Goal: Feedback & Contribution: Leave review/rating

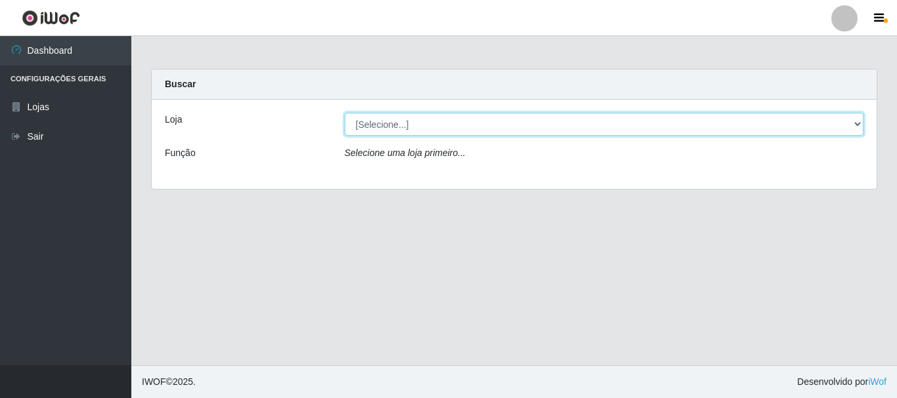
click at [475, 123] on select "[Selecione...] Casatudo BR" at bounding box center [604, 124] width 519 height 23
select select "197"
click at [345, 113] on select "[Selecione...] Casatudo BR" at bounding box center [604, 124] width 519 height 23
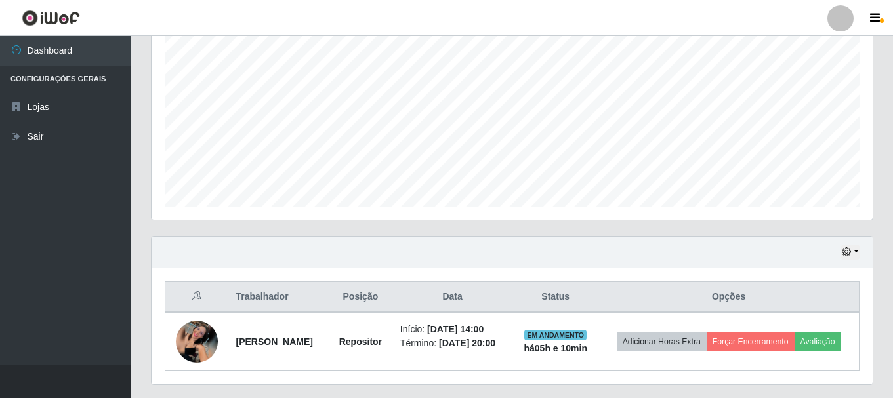
scroll to position [298, 0]
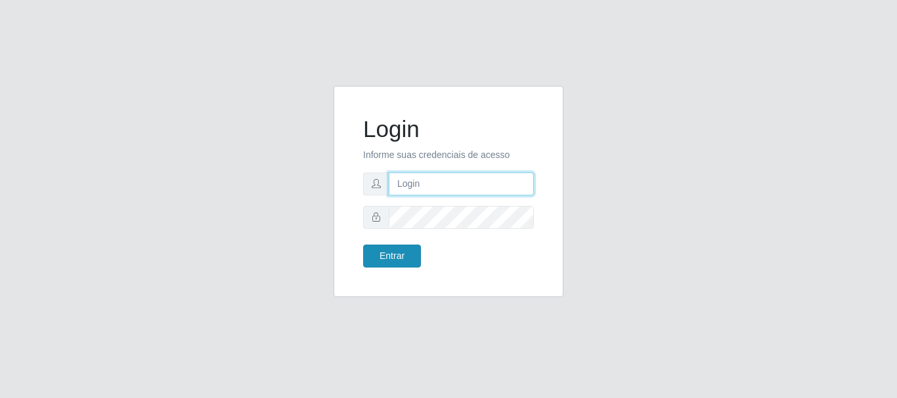
type input "elvis@casatudo"
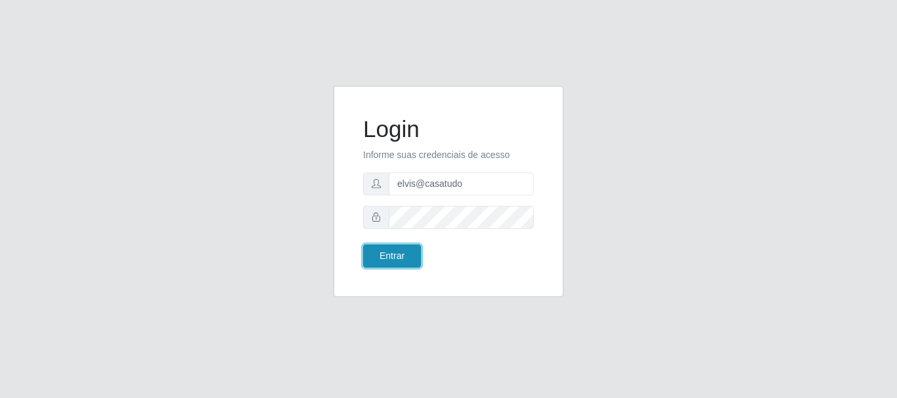
drag, startPoint x: 401, startPoint y: 257, endPoint x: 193, endPoint y: 79, distance: 273.3
click at [400, 257] on button "Entrar" at bounding box center [392, 256] width 58 height 23
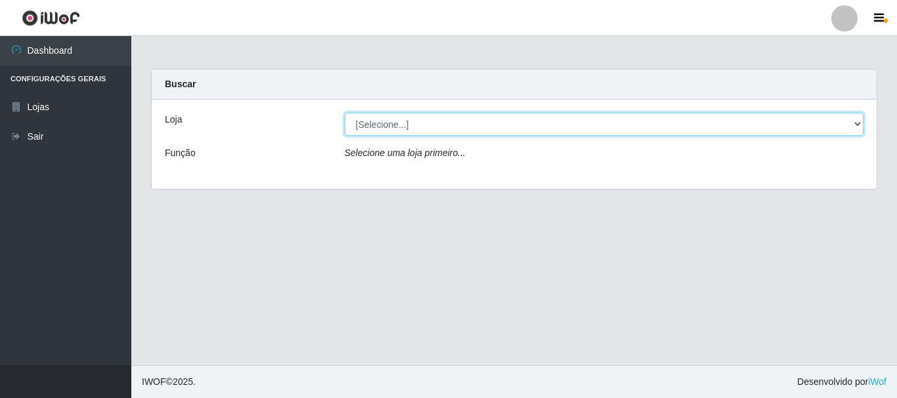
drag, startPoint x: 423, startPoint y: 119, endPoint x: 412, endPoint y: 133, distance: 17.9
click at [423, 119] on select "[Selecione...] Casatudo BR" at bounding box center [604, 124] width 519 height 23
select select "197"
click at [345, 113] on select "[Selecione...] Casatudo BR" at bounding box center [604, 124] width 519 height 23
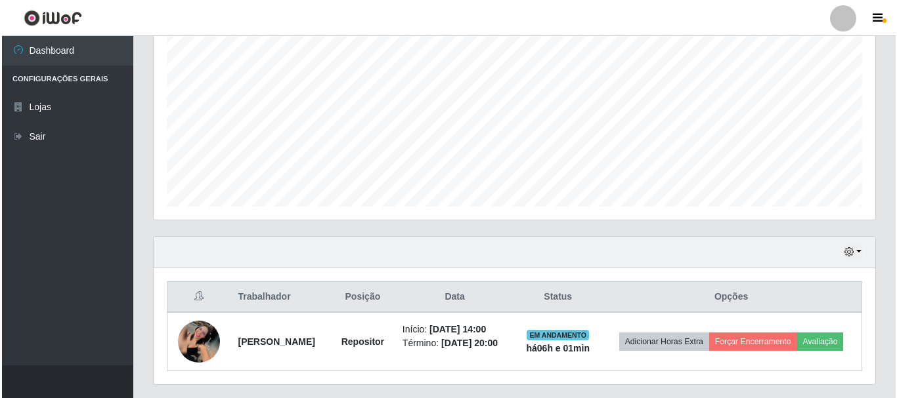
scroll to position [298, 0]
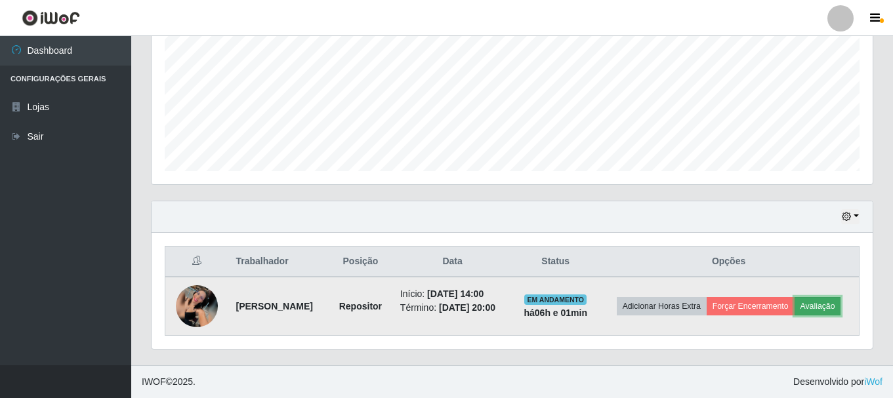
click at [803, 304] on button "Avaliação" at bounding box center [818, 306] width 47 height 18
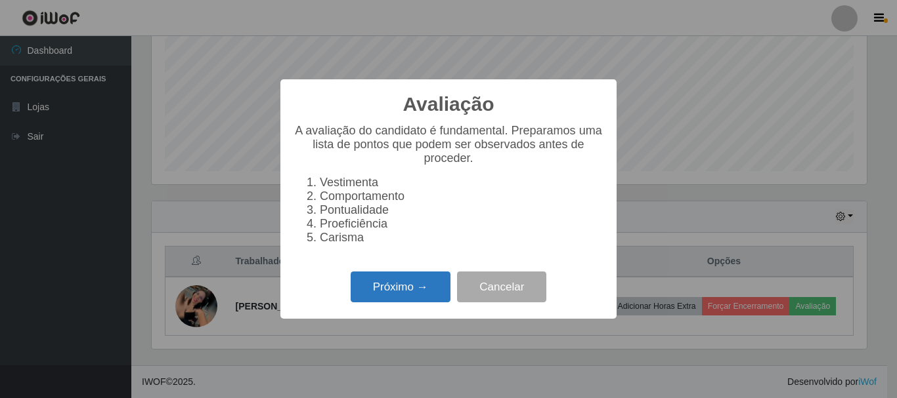
click at [415, 303] on button "Próximo →" at bounding box center [400, 287] width 100 height 31
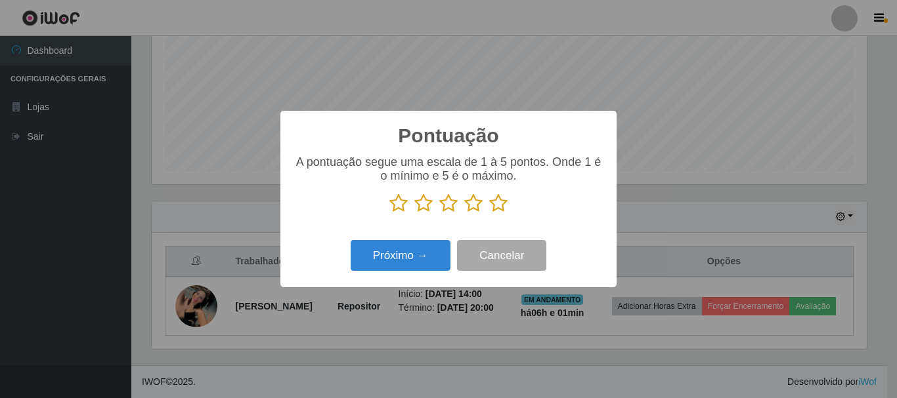
scroll to position [656056, 655614]
click at [500, 209] on icon at bounding box center [498, 204] width 18 height 20
click at [489, 213] on input "radio" at bounding box center [489, 213] width 0 height 0
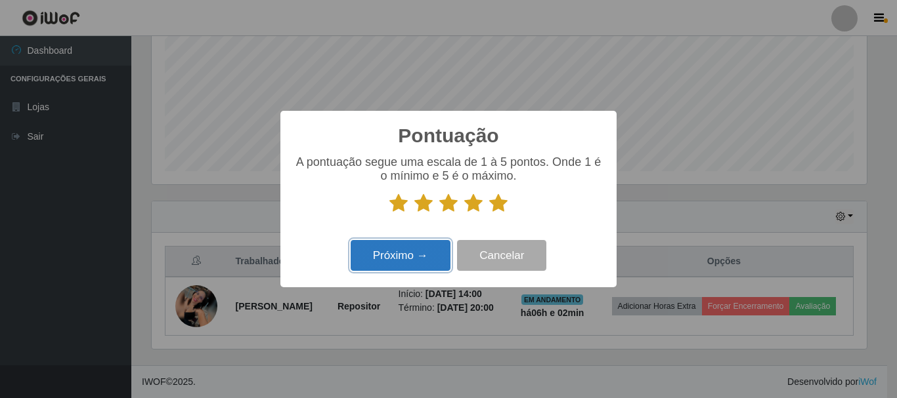
click at [396, 268] on button "Próximo →" at bounding box center [400, 255] width 100 height 31
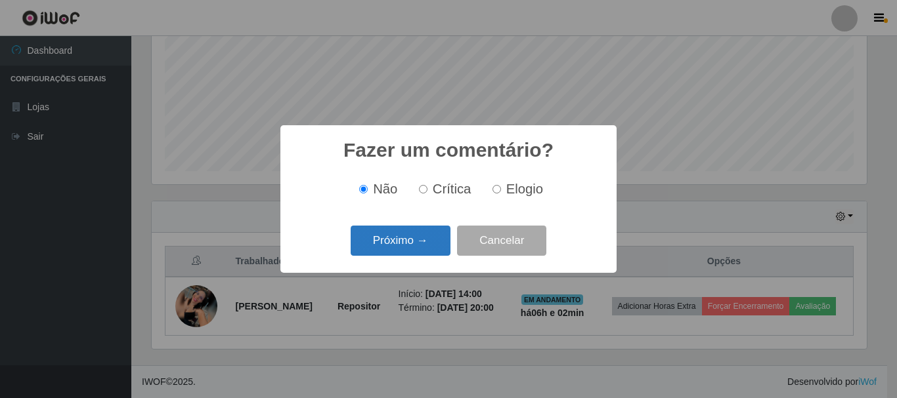
click at [394, 247] on button "Próximo →" at bounding box center [400, 241] width 100 height 31
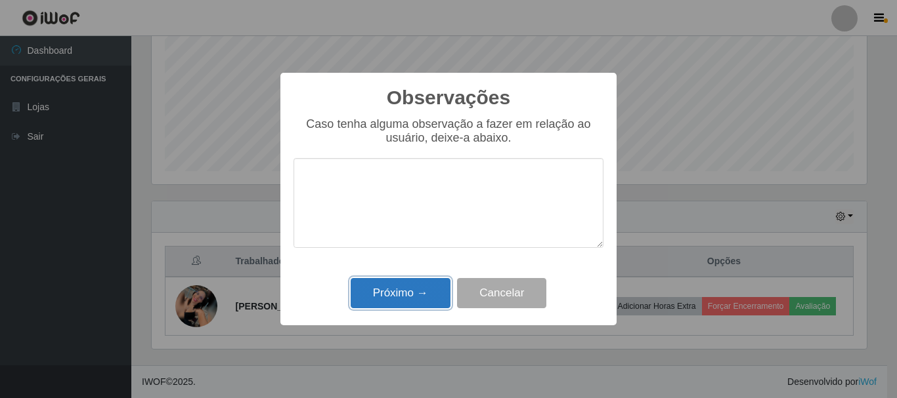
click at [385, 301] on button "Próximo →" at bounding box center [400, 293] width 100 height 31
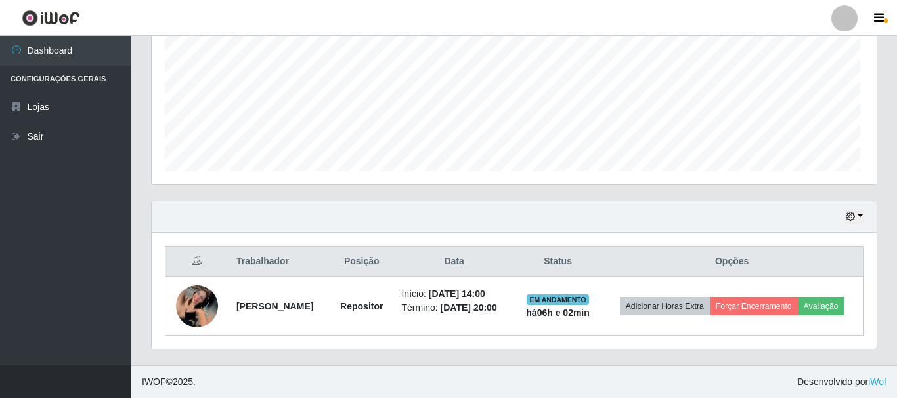
scroll to position [272, 721]
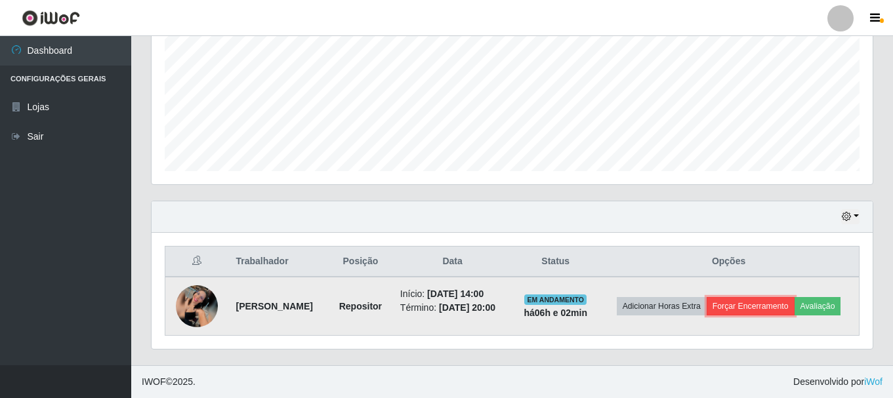
click at [741, 308] on button "Forçar Encerramento" at bounding box center [751, 306] width 88 height 18
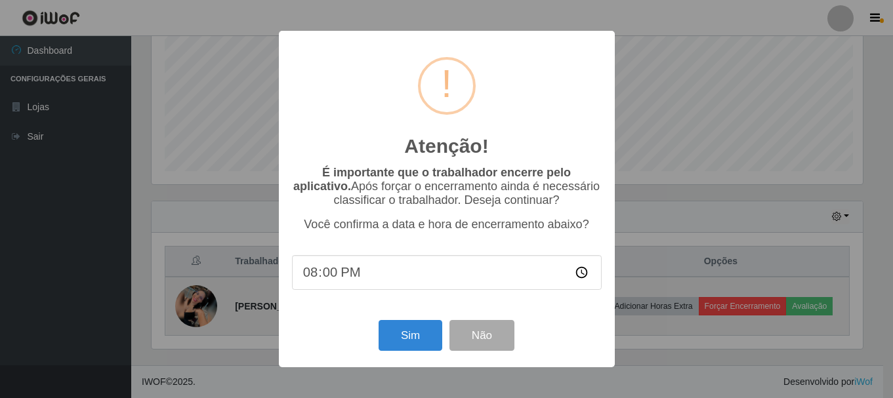
scroll to position [272, 715]
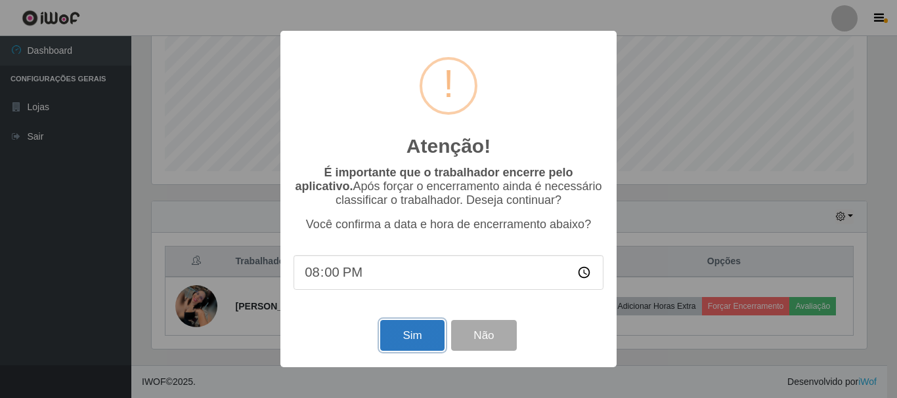
click at [407, 343] on button "Sim" at bounding box center [412, 335] width 64 height 31
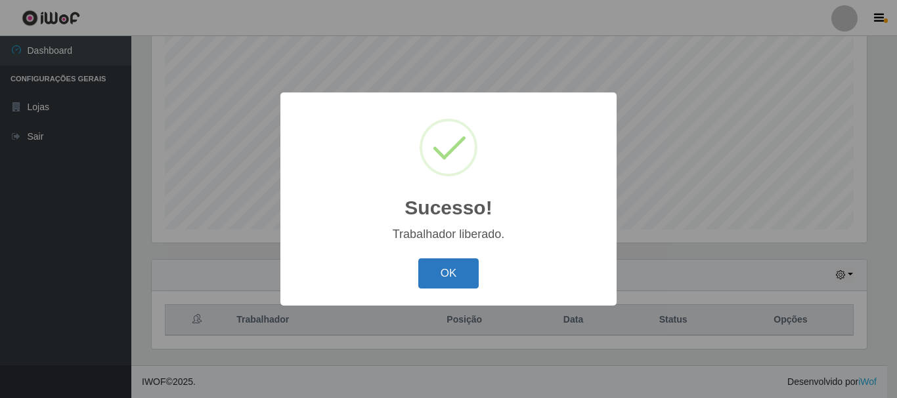
click at [450, 279] on button "OK" at bounding box center [448, 274] width 61 height 31
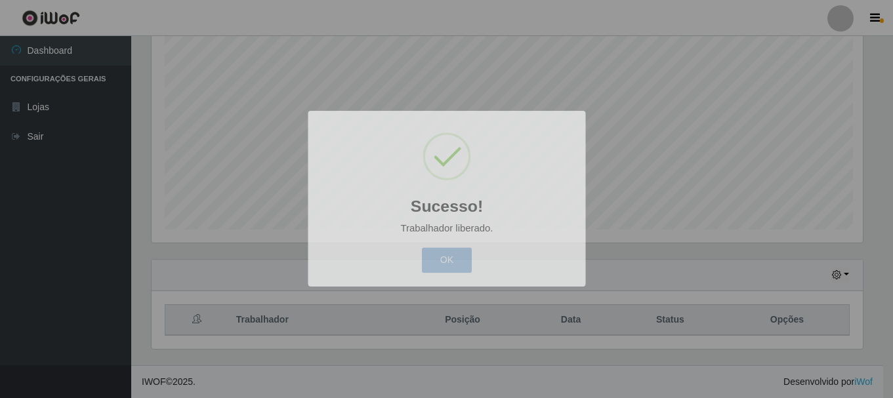
scroll to position [272, 721]
